Goal: Information Seeking & Learning: Find specific fact

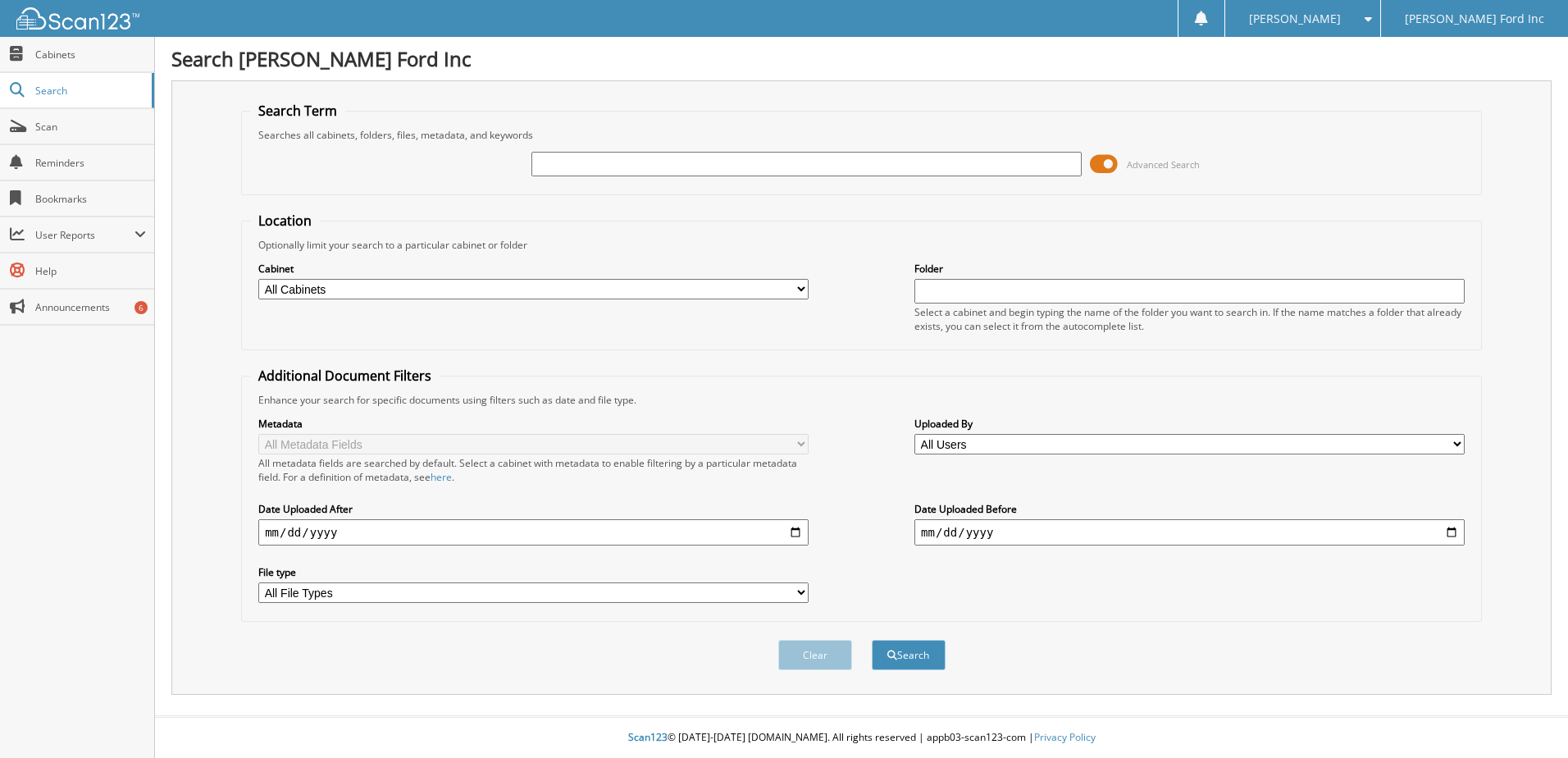
click at [614, 169] on input "text" at bounding box center [806, 164] width 550 height 24
type input "STAFFORD"
click at [872, 639] on button "Search" at bounding box center [909, 654] width 73 height 30
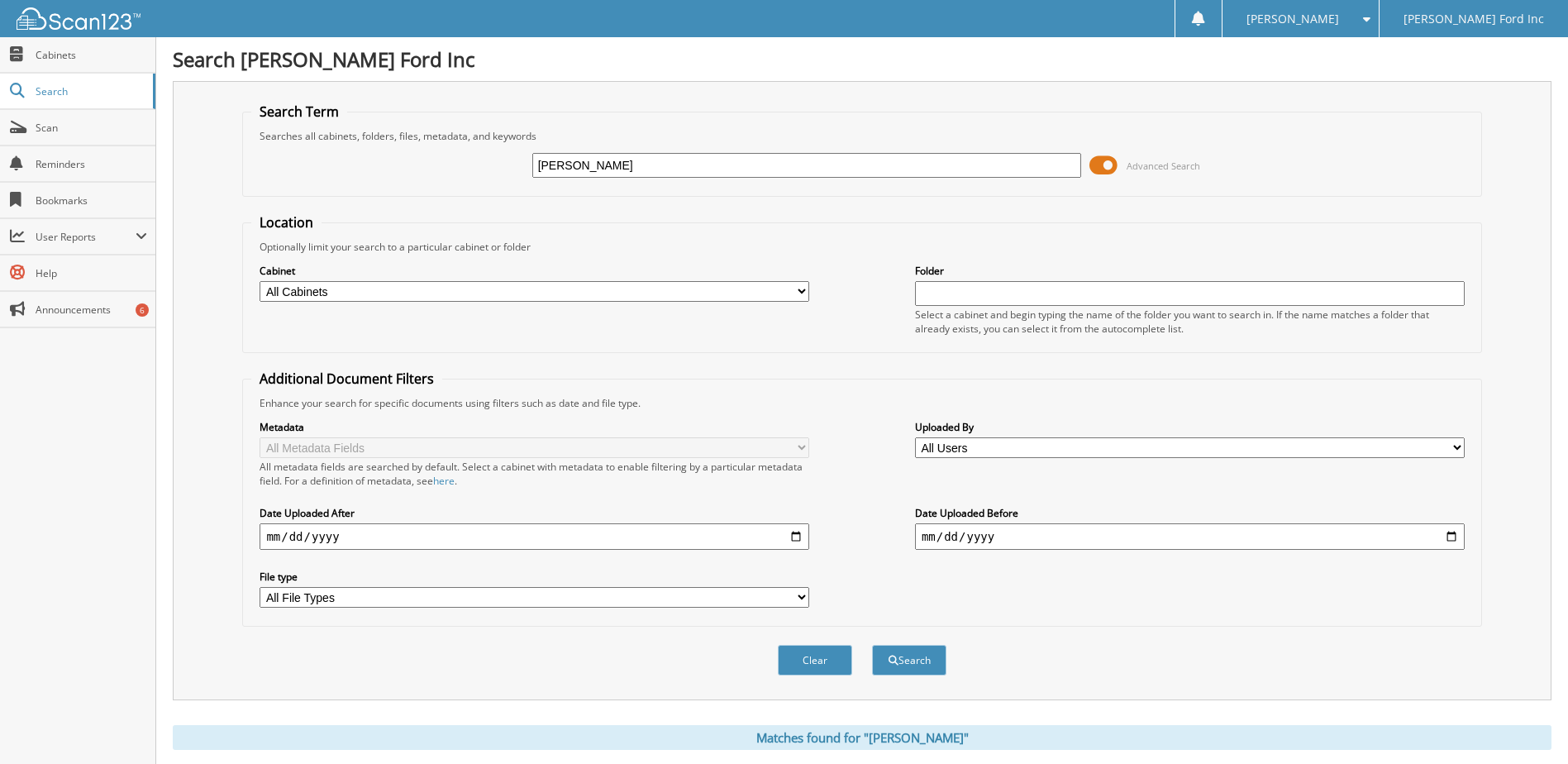
drag, startPoint x: 664, startPoint y: 170, endPoint x: 421, endPoint y: 189, distance: 243.7
click at [421, 189] on fieldset "Search Term Searches all cabinets, folders, files, metadata, and keywords STAFF…" at bounding box center [861, 149] width 1239 height 94
type input "OP10653"
click at [872, 644] on button "Search" at bounding box center [909, 660] width 74 height 30
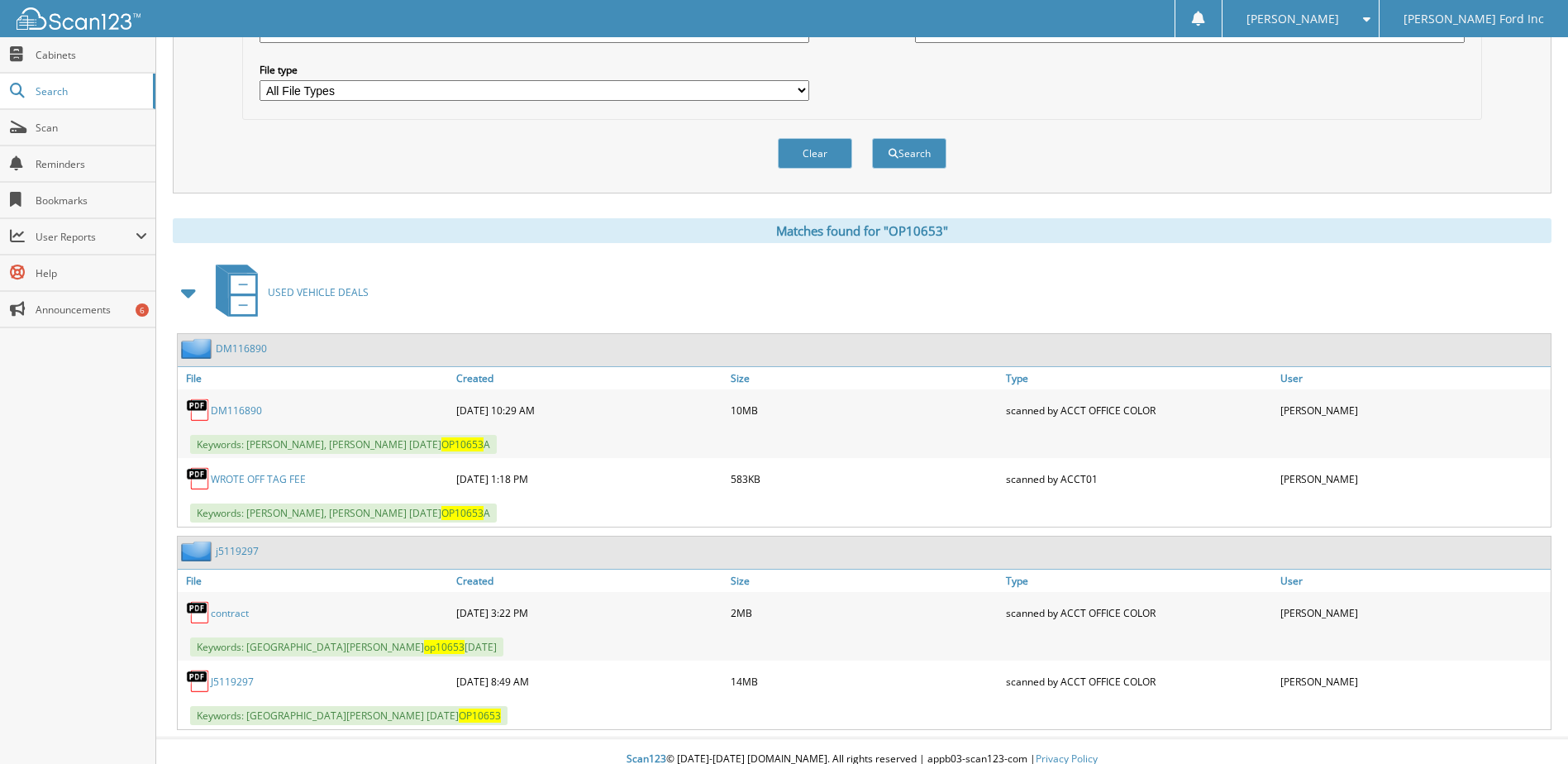
scroll to position [523, 0]
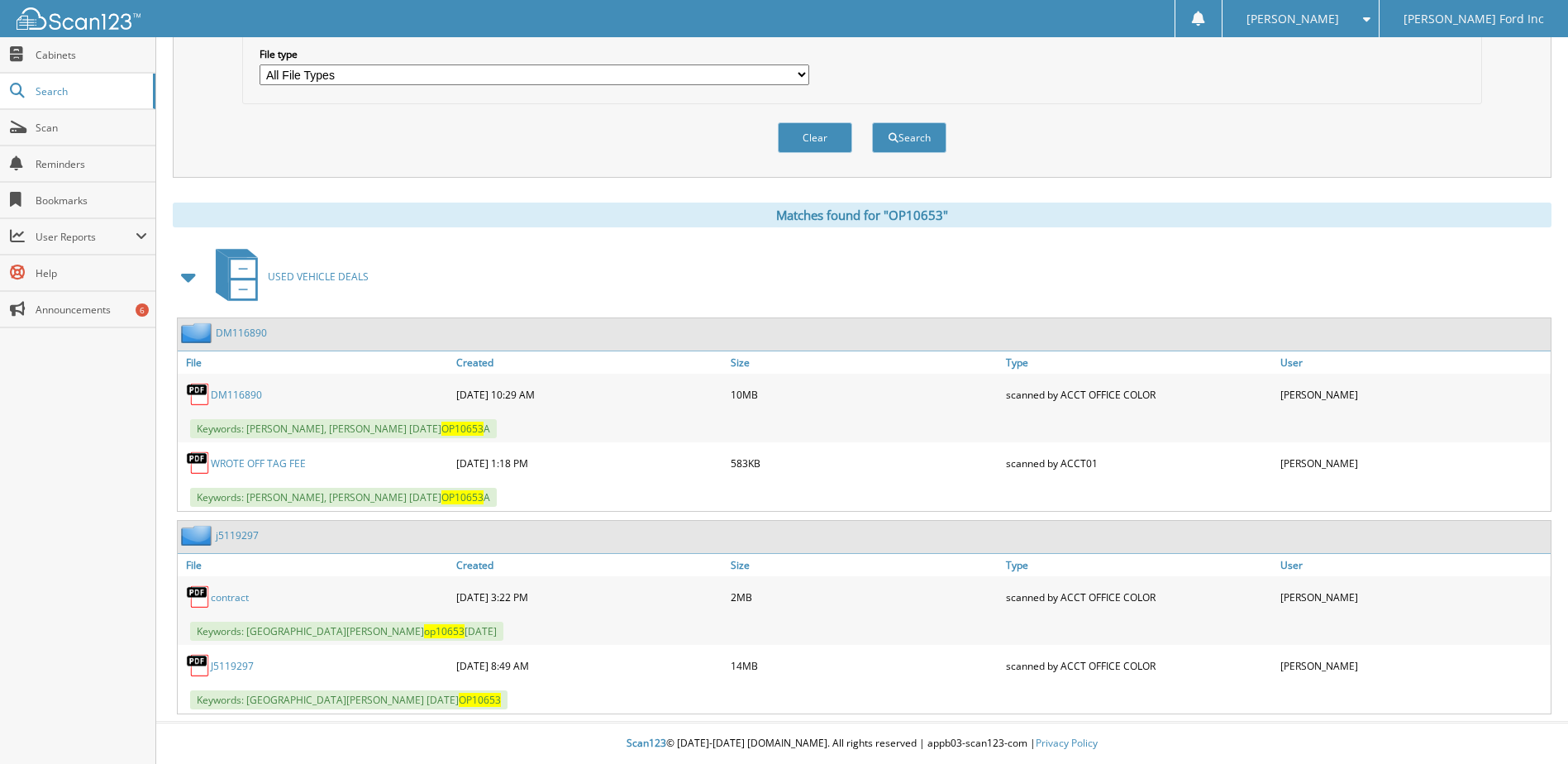
click at [231, 668] on link "J5119297" at bounding box center [232, 665] width 43 height 14
